Goal: Information Seeking & Learning: Learn about a topic

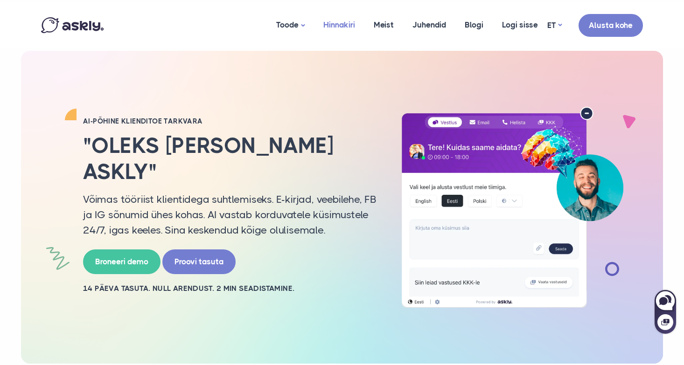
click at [345, 22] on link "Hinnakiri" at bounding box center [339, 24] width 50 height 45
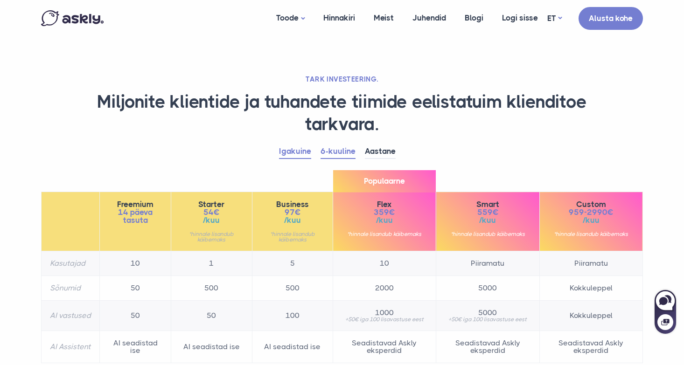
click at [302, 149] on link "Igakuine" at bounding box center [295, 152] width 32 height 14
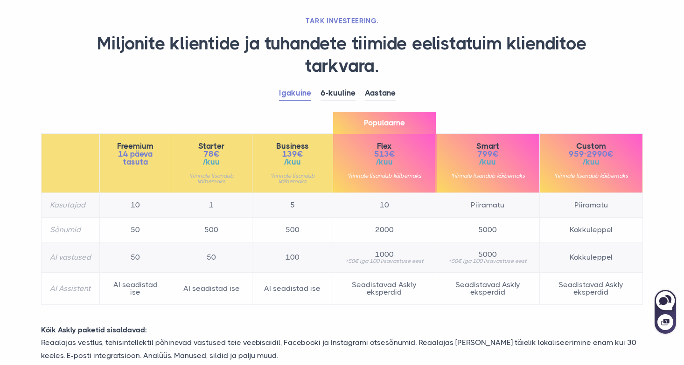
scroll to position [57, 0]
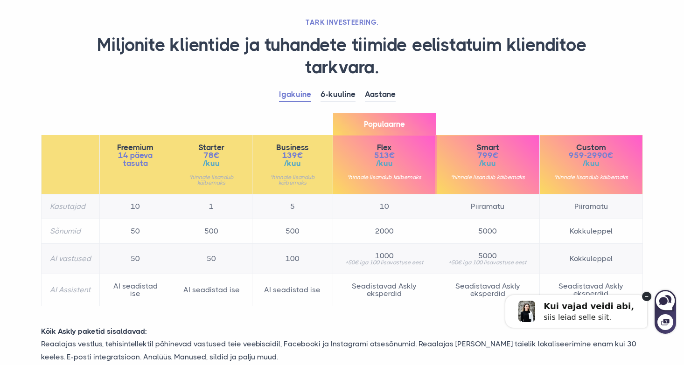
click at [646, 295] on circle at bounding box center [646, 296] width 9 height 9
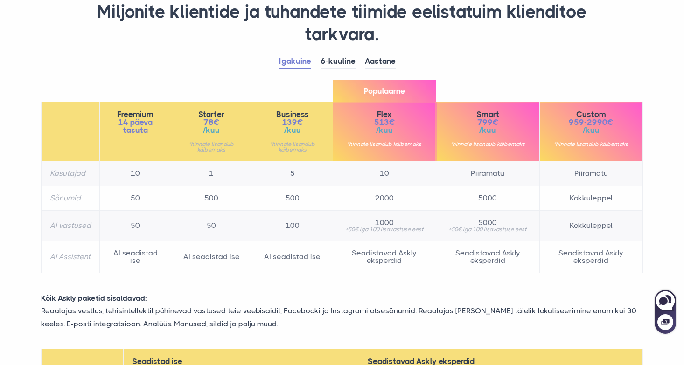
scroll to position [109, 0]
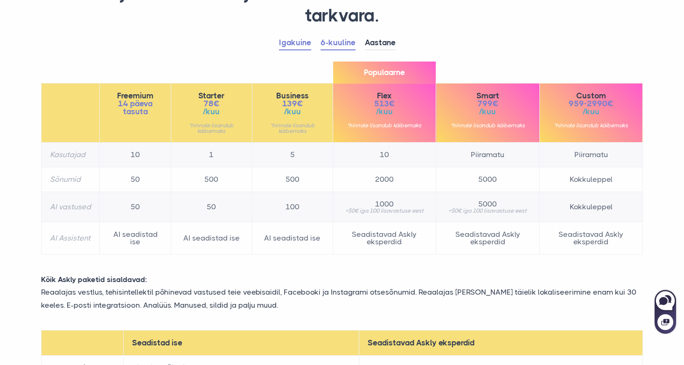
click at [341, 46] on link "6-kuuline" at bounding box center [337, 43] width 35 height 14
click at [383, 43] on link "Aastane" at bounding box center [380, 43] width 31 height 14
click at [334, 43] on link "6-kuuline" at bounding box center [337, 43] width 35 height 14
click at [300, 40] on link "Igakuine" at bounding box center [295, 43] width 32 height 14
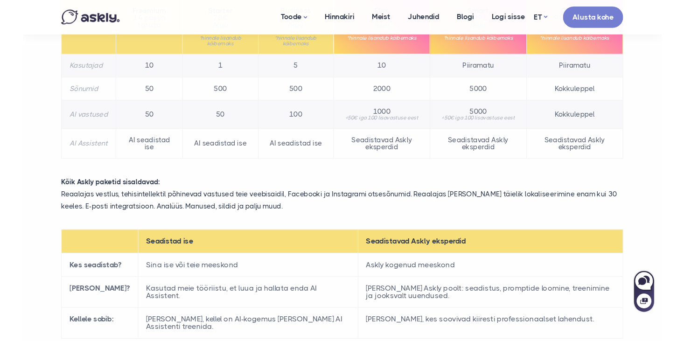
scroll to position [0, 0]
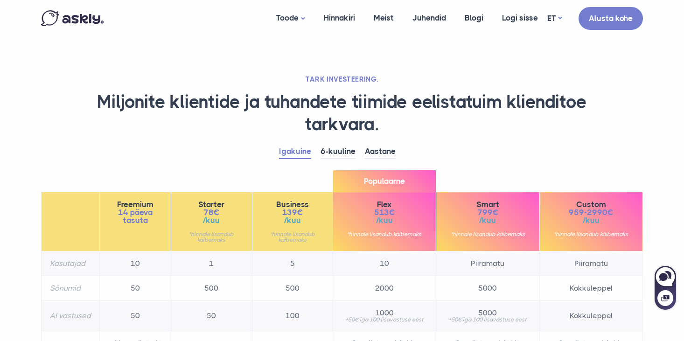
click at [339, 148] on link "6-kuuline" at bounding box center [337, 152] width 35 height 14
click at [83, 19] on img at bounding box center [72, 18] width 63 height 16
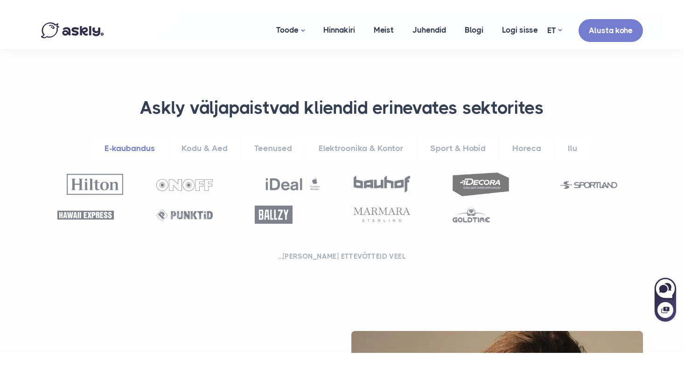
scroll to position [336, 0]
